Goal: Check status: Check status

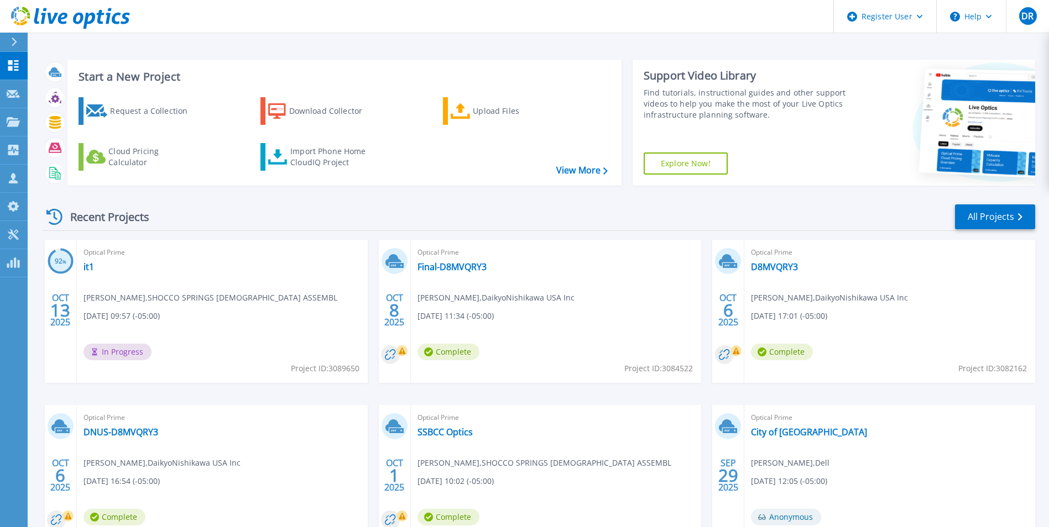
scroll to position [85, 0]
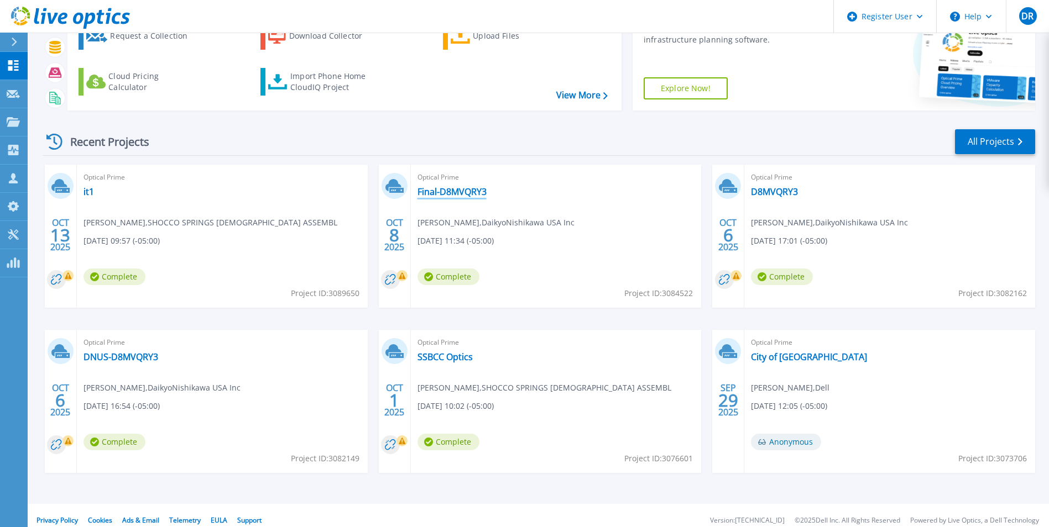
scroll to position [85, 0]
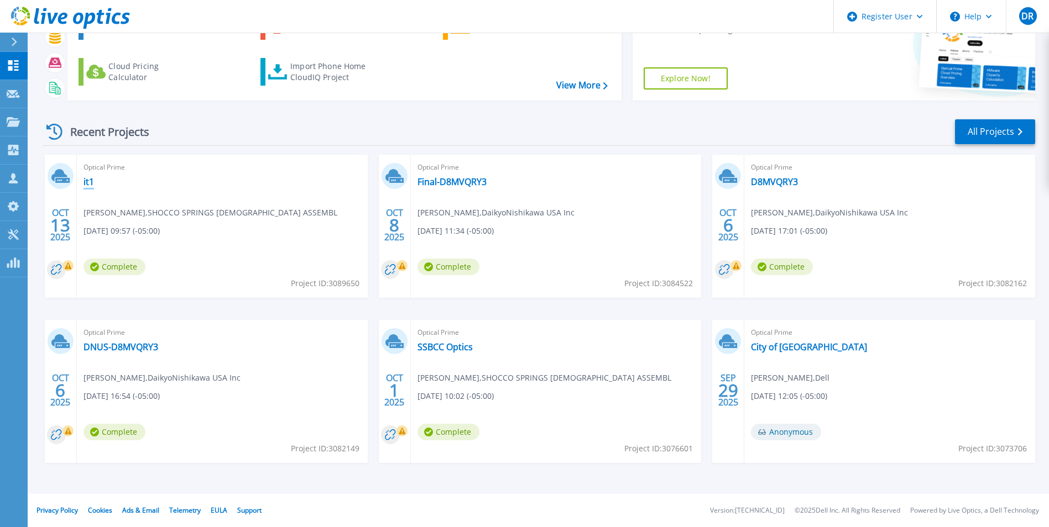
click at [88, 180] on link "it1" at bounding box center [88, 181] width 11 height 11
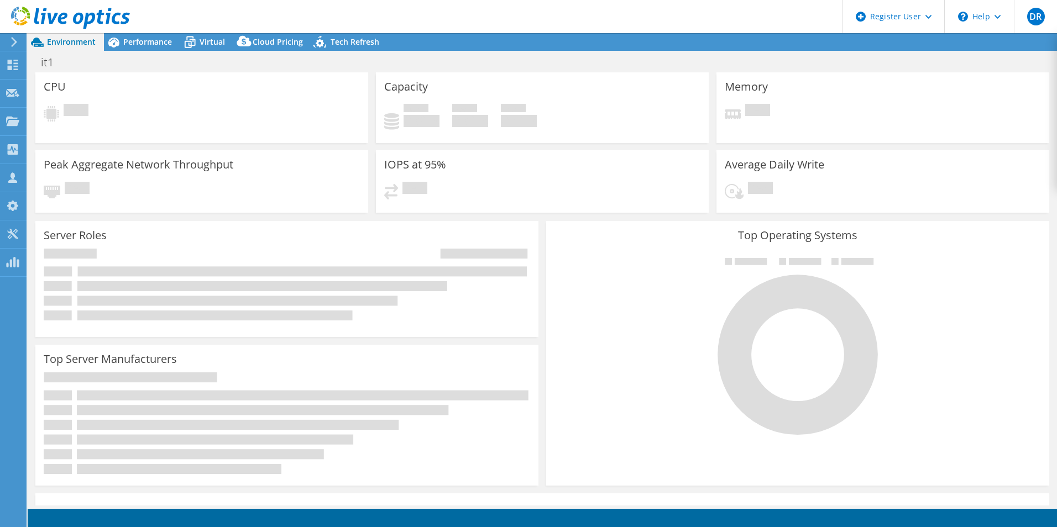
select select "USD"
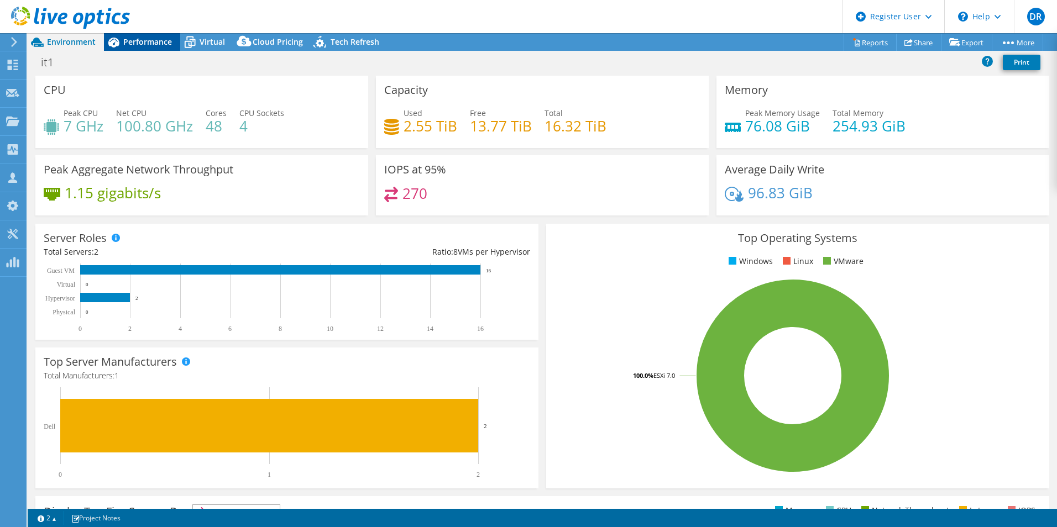
click at [149, 45] on span "Performance" at bounding box center [147, 41] width 49 height 11
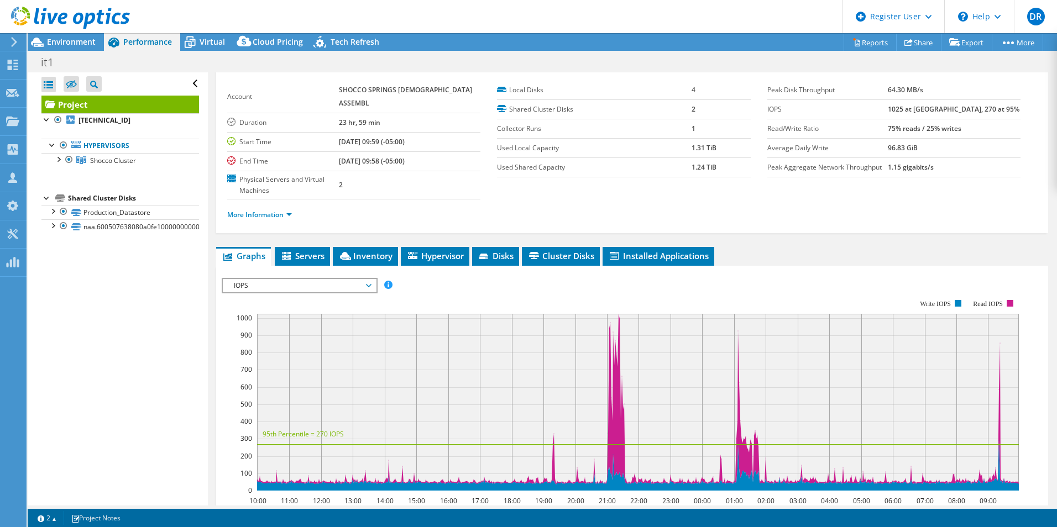
scroll to position [27, 0]
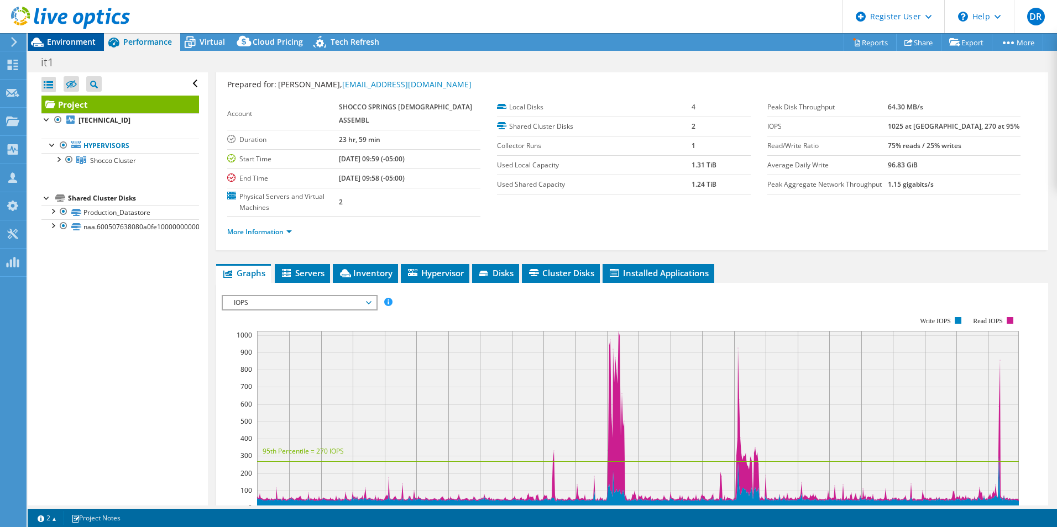
click at [72, 41] on span "Environment" at bounding box center [71, 41] width 49 height 11
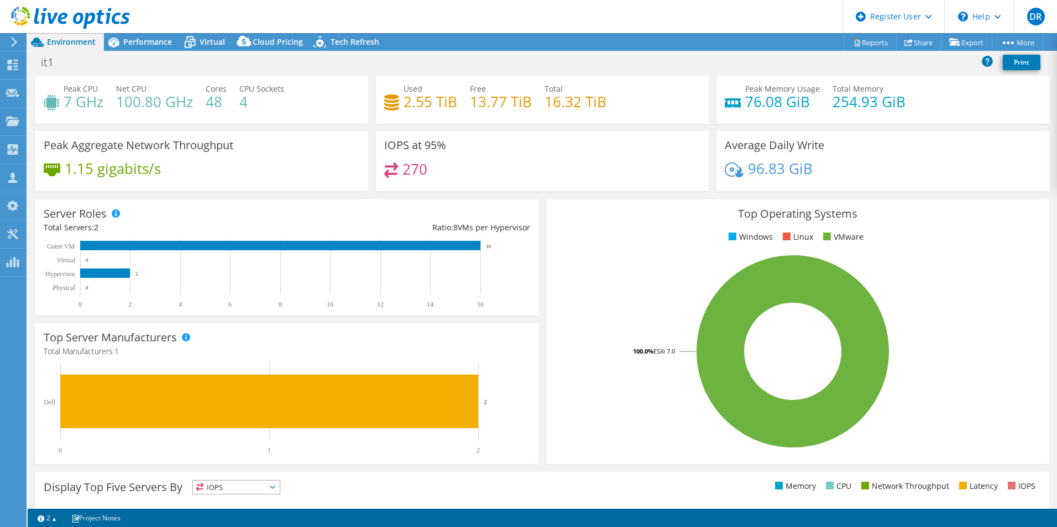
scroll to position [0, 0]
